Goal: Information Seeking & Learning: Learn about a topic

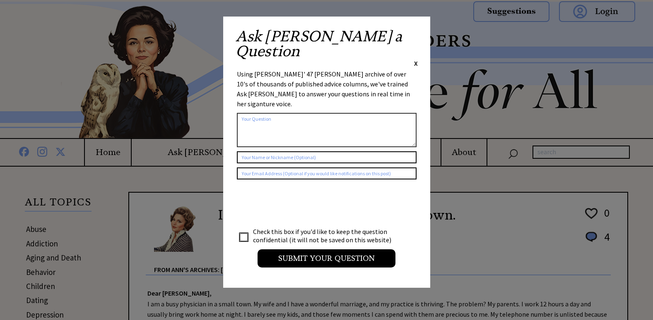
click at [414, 59] on span "X" at bounding box center [416, 63] width 4 height 8
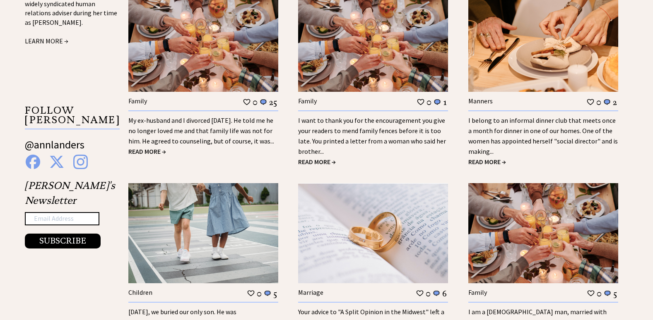
scroll to position [869, 0]
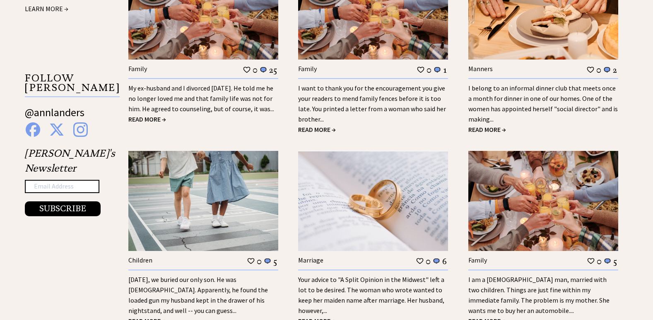
click at [199, 96] on link "My ex-husband and I divorced 18 years ago. He told me he no longer loved me and…" at bounding box center [201, 98] width 146 height 29
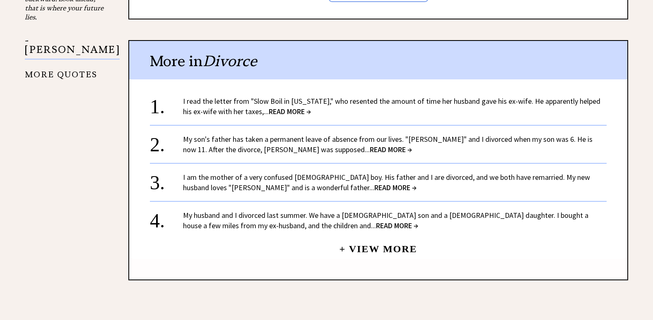
scroll to position [828, 0]
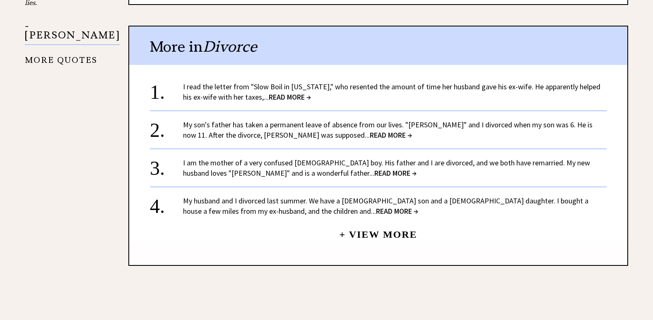
click at [279, 92] on span "READ MORE →" at bounding box center [290, 97] width 42 height 10
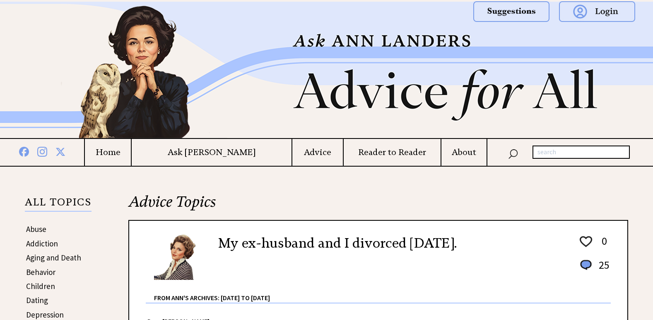
scroll to position [828, 0]
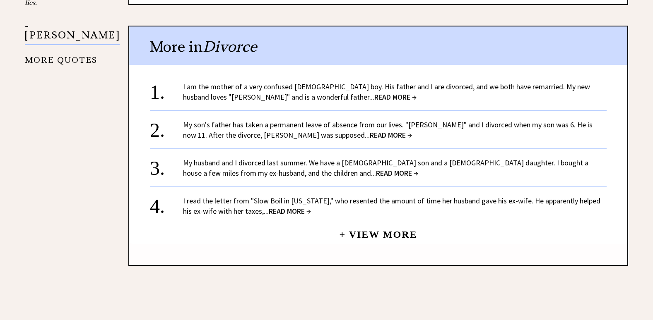
click at [329, 82] on link "I am the mother of a very confused 5-year-old boy. His father and I are divorce…" at bounding box center [386, 92] width 407 height 20
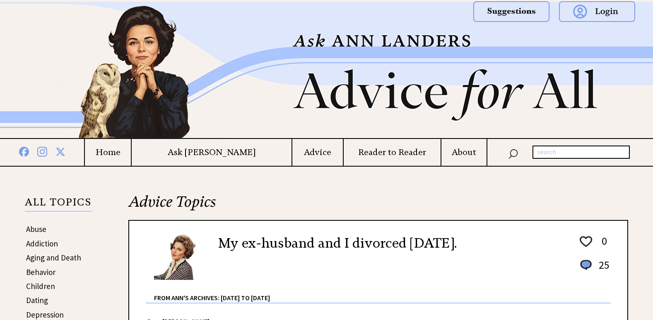
scroll to position [828, 0]
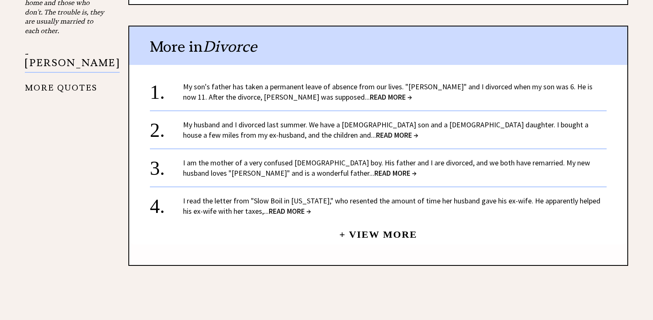
click at [253, 82] on link "My son's father has taken a permanent leave of absence from our lives. "Arthur"…" at bounding box center [387, 92] width 409 height 20
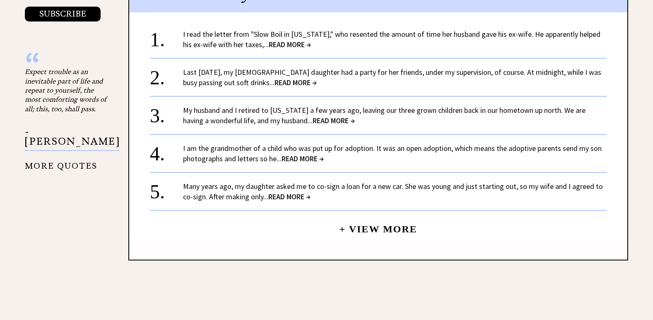
scroll to position [745, 0]
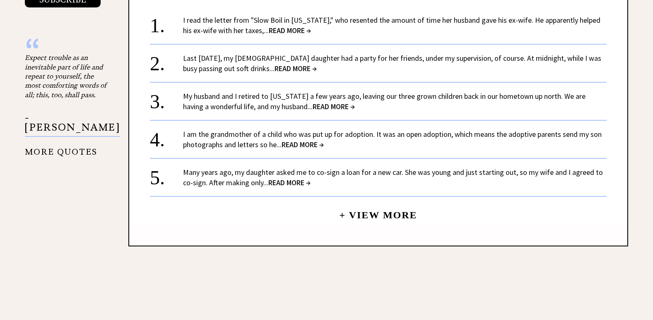
click at [297, 138] on div "I am the grandmother of a child who was put up for adoption. It was an open ado…" at bounding box center [394, 139] width 423 height 21
click at [307, 144] on span "READ MORE →" at bounding box center [302, 145] width 42 height 10
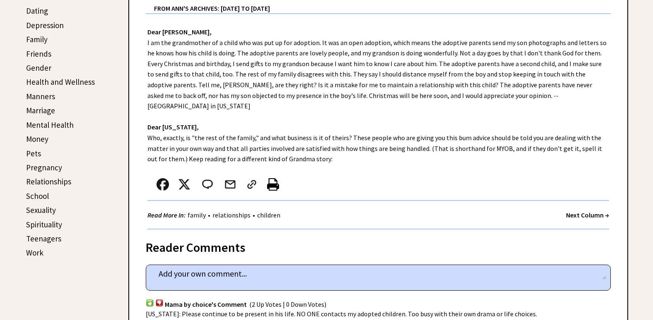
scroll to position [248, 0]
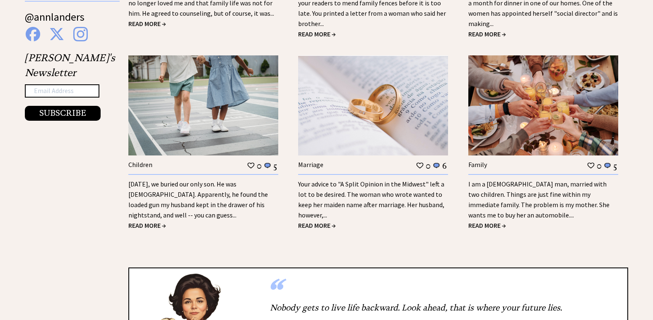
scroll to position [791, 0]
